Goal: Check status: Check status

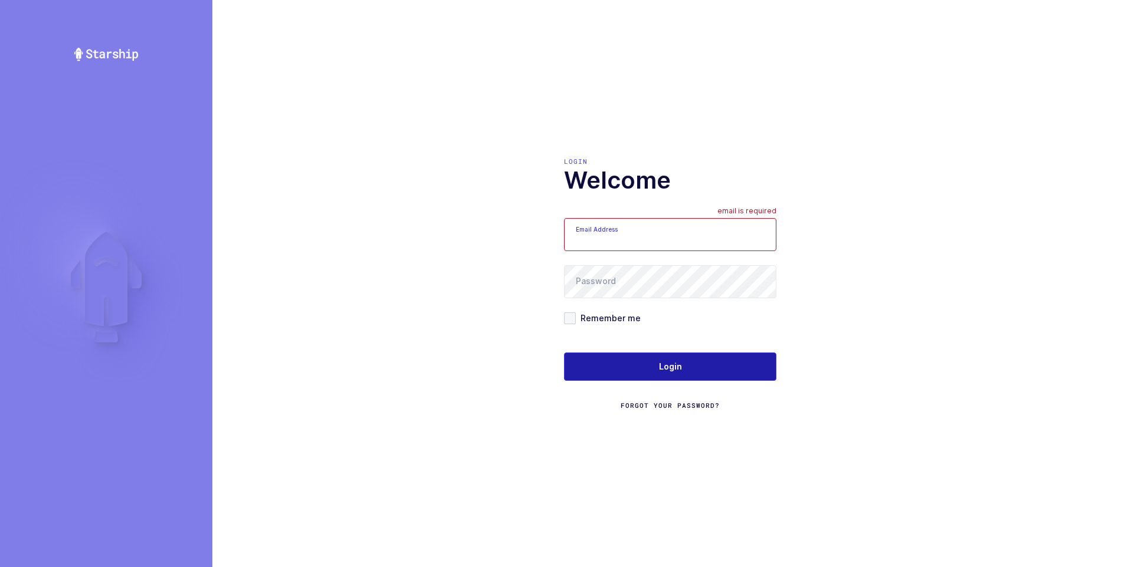
type input "ezra@janustrade.com"
click at [659, 369] on span "Login" at bounding box center [670, 367] width 23 height 12
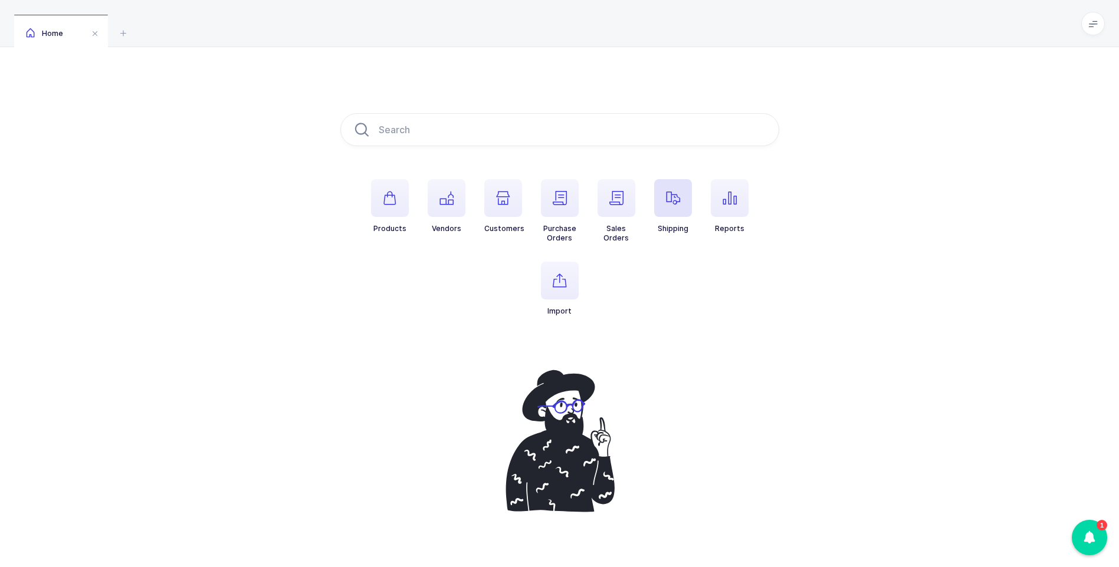
click at [671, 201] on icon "button" at bounding box center [673, 198] width 14 height 14
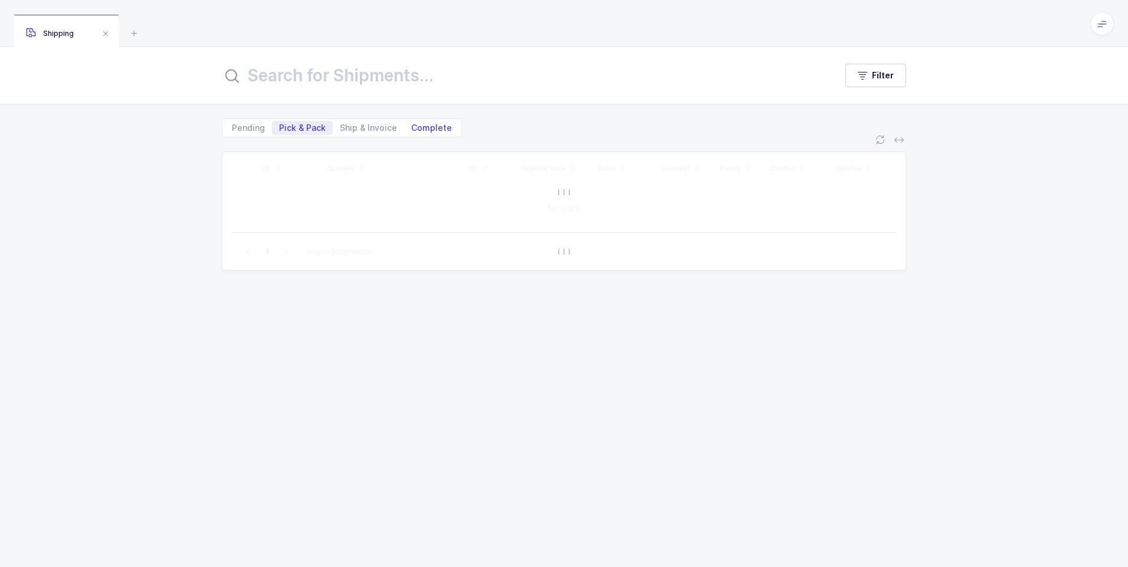
click at [430, 130] on span "Complete" at bounding box center [431, 128] width 41 height 8
click at [412, 129] on input "Complete" at bounding box center [408, 125] width 8 height 8
radio input "true"
radio input "false"
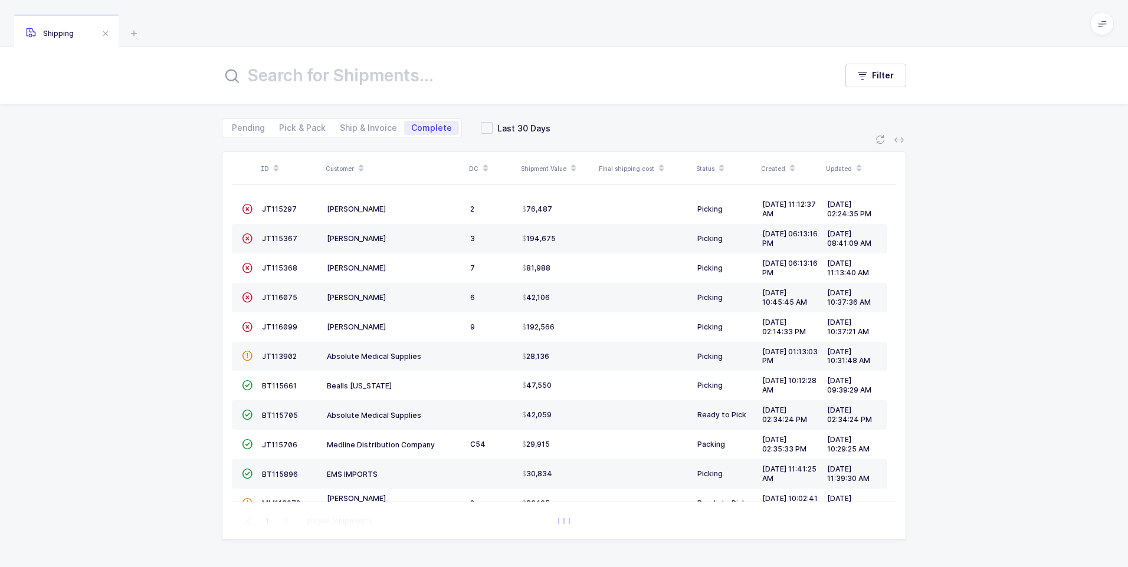
click at [389, 71] on input "text" at bounding box center [522, 75] width 600 height 28
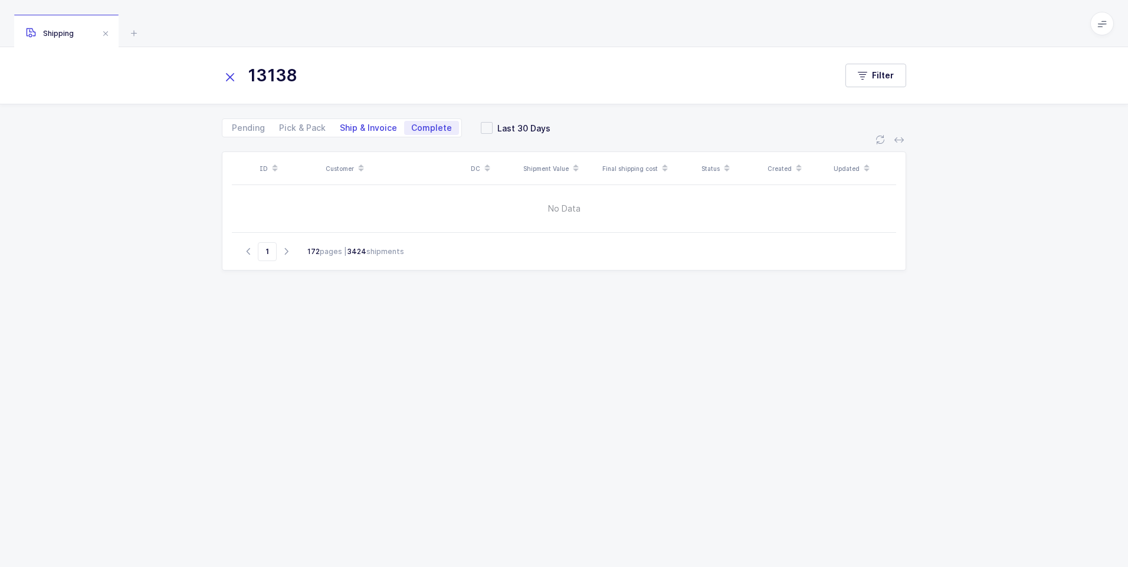
type input "13138"
click at [357, 130] on span "Ship & Invoice" at bounding box center [368, 128] width 57 height 8
click at [340, 129] on input "Ship & Invoice" at bounding box center [337, 125] width 8 height 8
radio input "true"
click at [360, 129] on span "Ship & Invoice" at bounding box center [368, 128] width 57 height 8
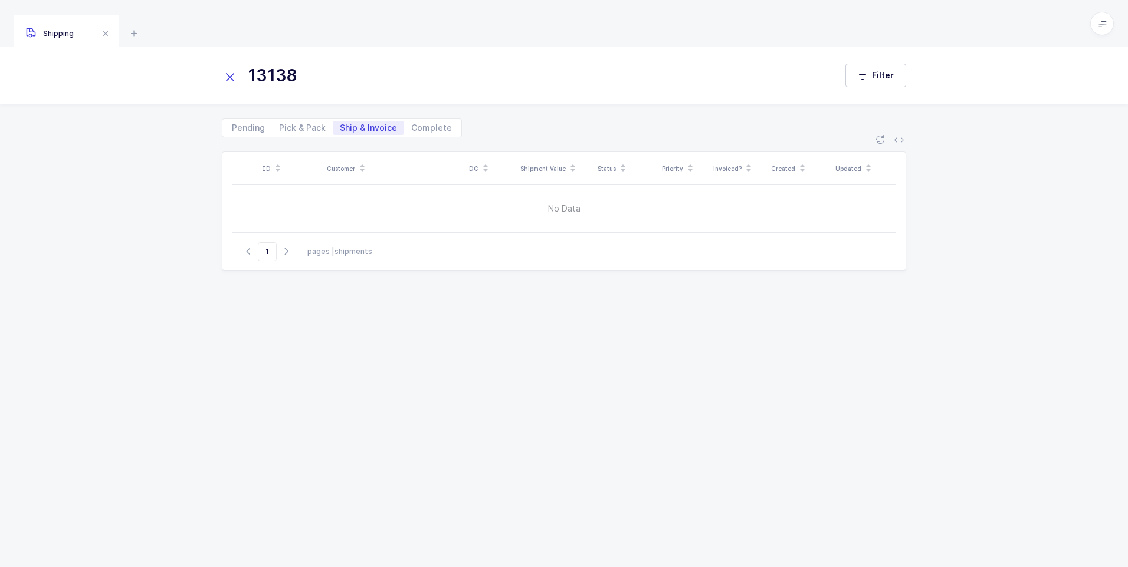
click at [340, 129] on input "Ship & Invoice" at bounding box center [337, 125] width 8 height 8
click at [425, 127] on span "Complete" at bounding box center [431, 128] width 41 height 8
click at [412, 127] on input "Complete" at bounding box center [408, 125] width 8 height 8
radio input "true"
radio input "false"
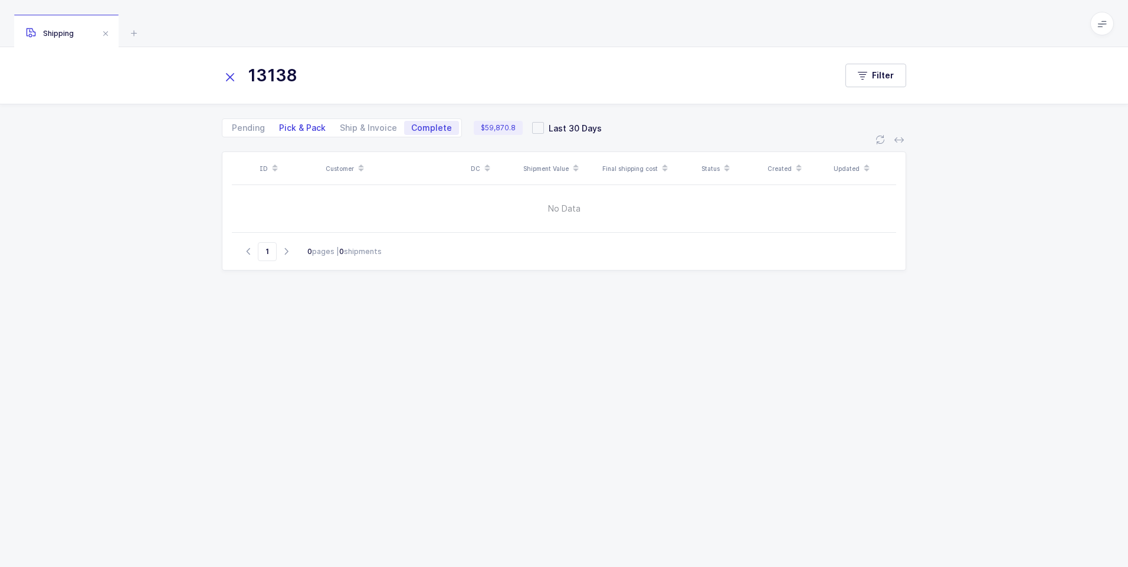
click at [311, 128] on span "Pick & Pack" at bounding box center [302, 128] width 47 height 8
click at [280, 128] on input "Pick & Pack" at bounding box center [276, 125] width 8 height 8
radio input "true"
radio input "false"
click at [253, 130] on span "Pending" at bounding box center [248, 128] width 33 height 8
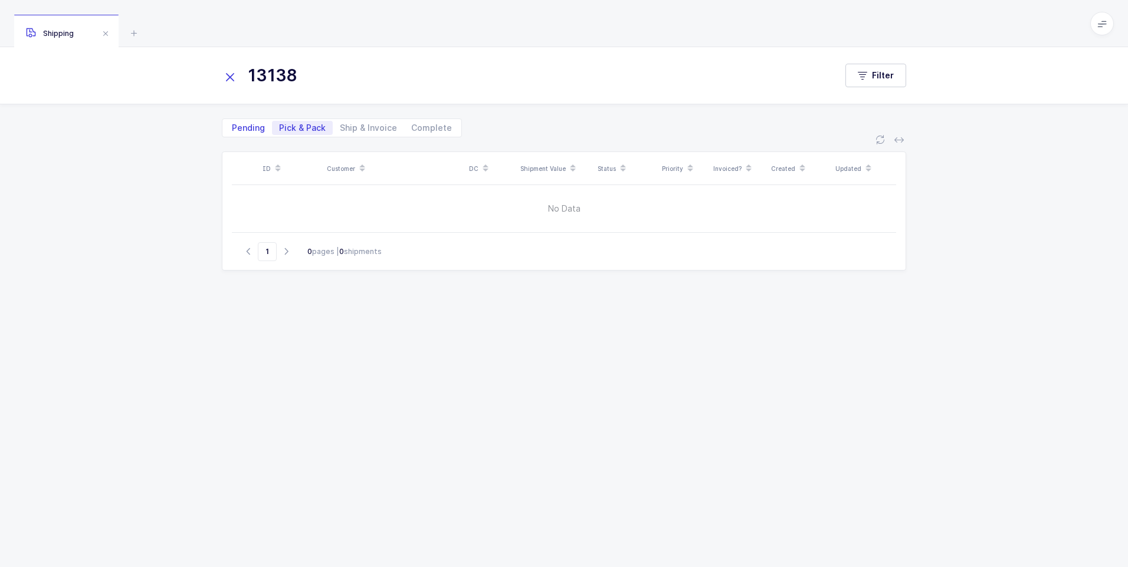
click at [232, 129] on input "Pending" at bounding box center [229, 125] width 8 height 8
radio input "true"
radio input "false"
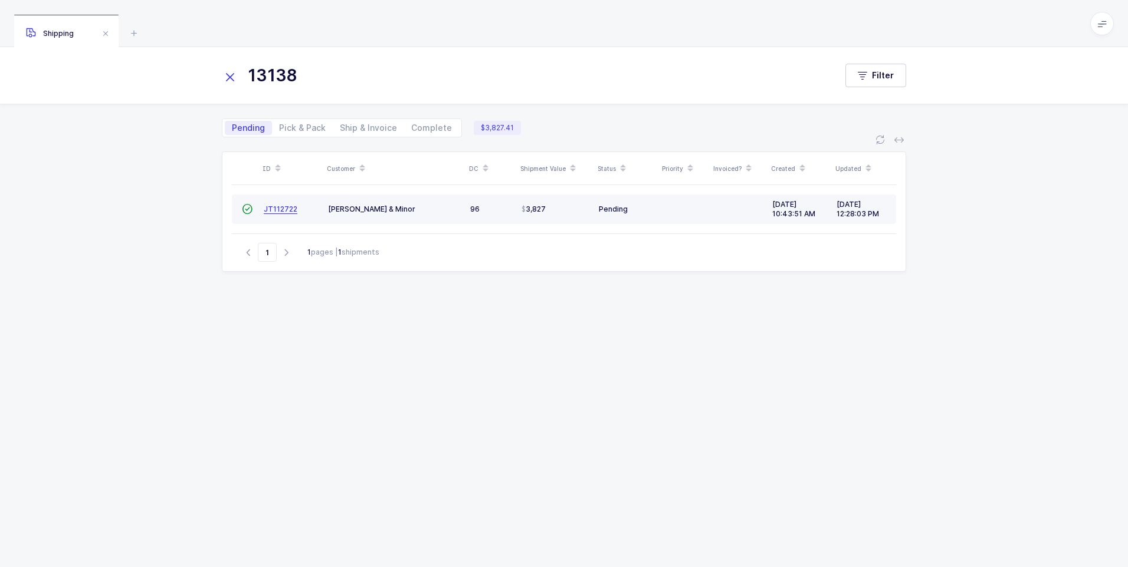
click at [269, 210] on span "JT112722" at bounding box center [281, 209] width 34 height 9
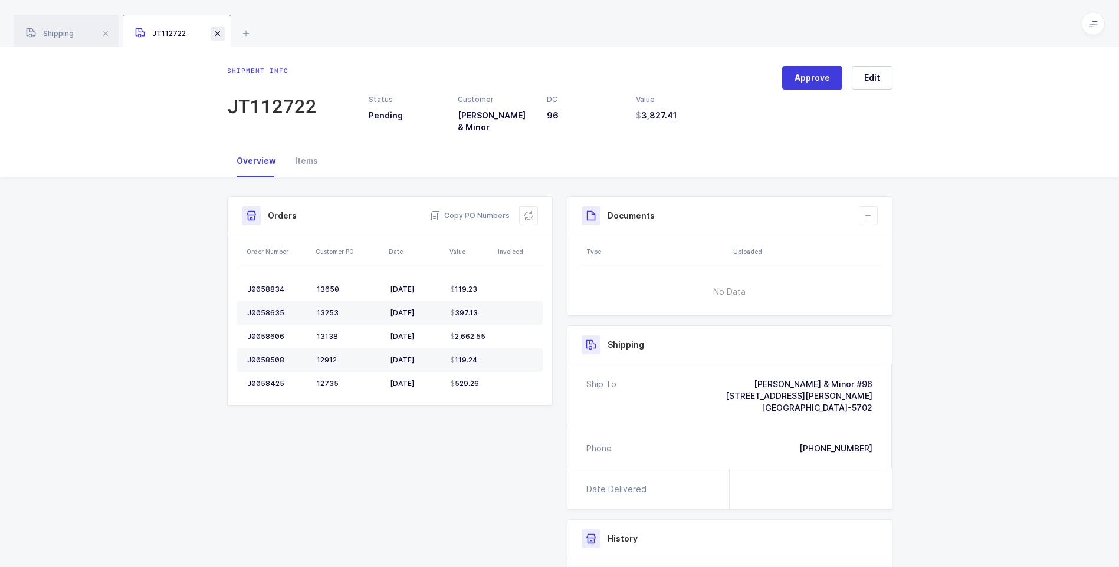
click at [220, 35] on span at bounding box center [218, 34] width 14 height 14
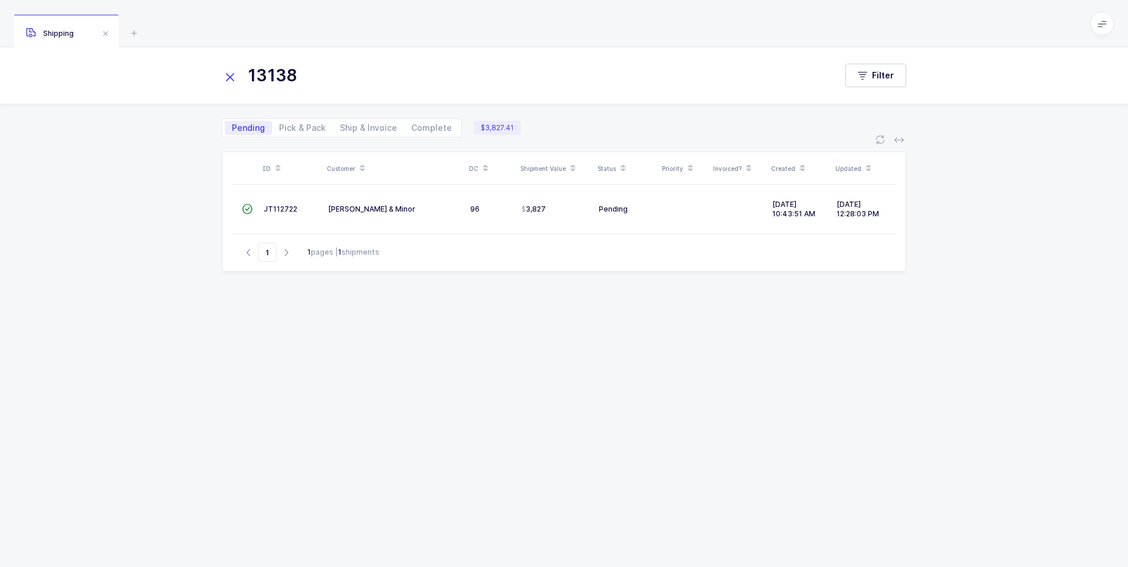
click at [228, 80] on icon at bounding box center [230, 77] width 17 height 17
